Goal: Use online tool/utility: Utilize a website feature to perform a specific function

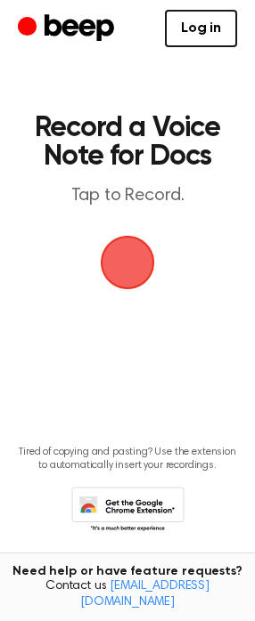
click at [129, 271] on span "button" at bounding box center [127, 262] width 91 height 91
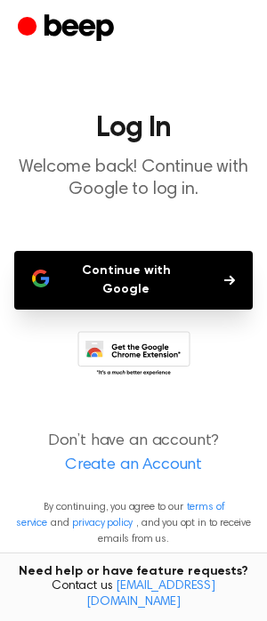
click at [118, 274] on button "Continue with Google" at bounding box center [133, 280] width 239 height 59
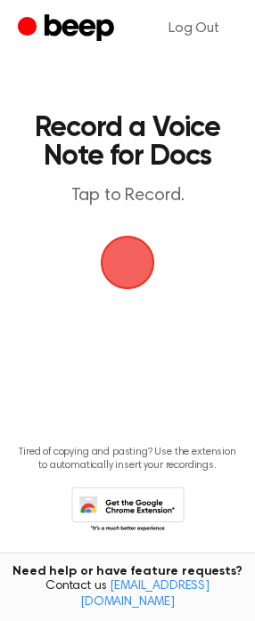
click at [118, 267] on span "button" at bounding box center [128, 263] width 92 height 92
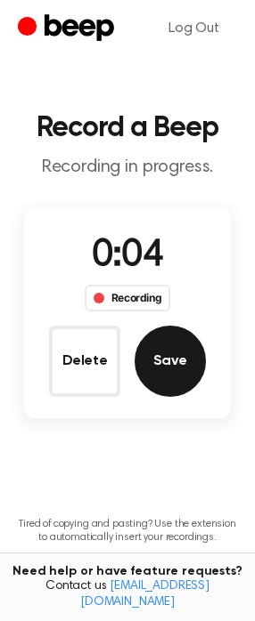
click at [175, 349] on button "Save" at bounding box center [169, 361] width 71 height 71
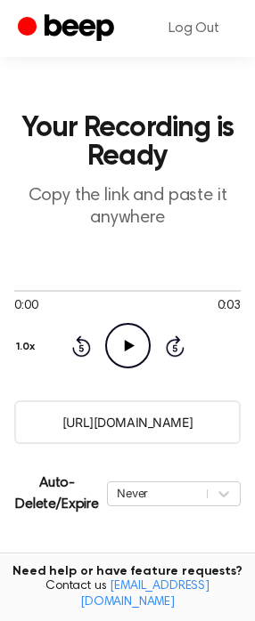
scroll to position [161, 0]
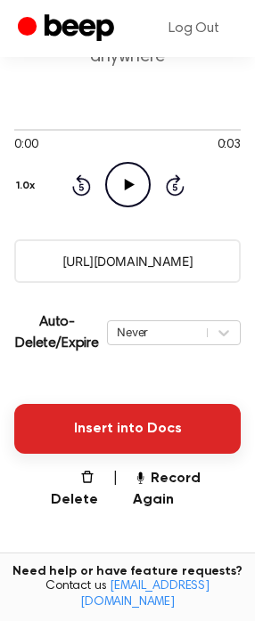
click at [144, 435] on button "Insert into Docs" at bounding box center [127, 429] width 226 height 50
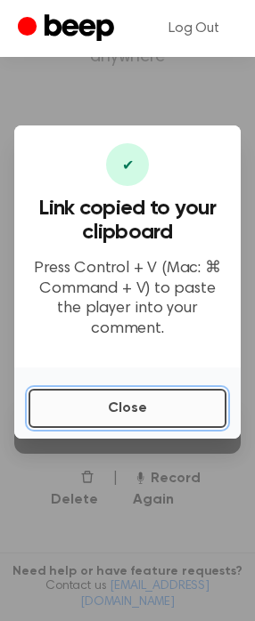
click at [137, 402] on button "Close" at bounding box center [127, 408] width 198 height 39
